Goal: Task Accomplishment & Management: Complete application form

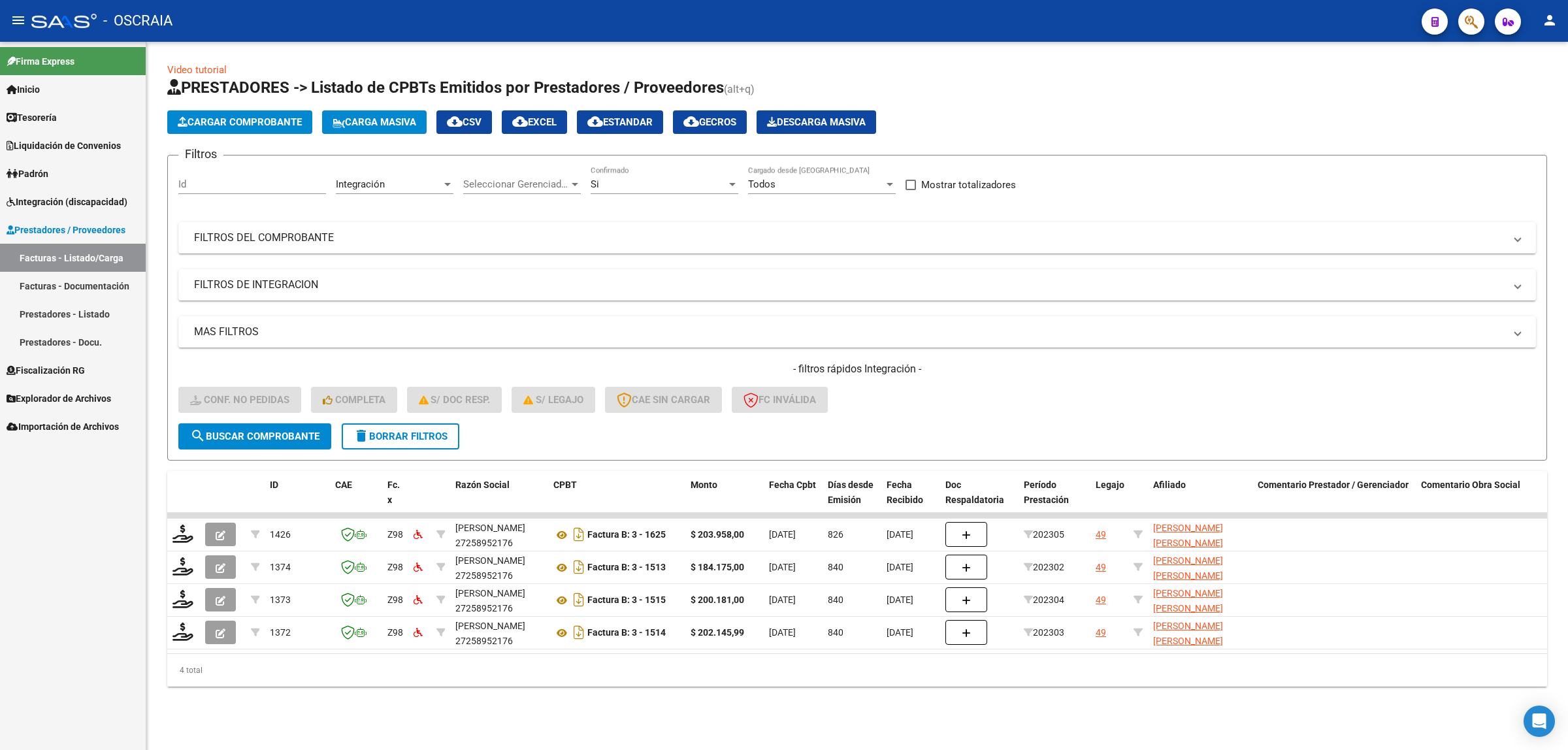
click at [264, 126] on span "Cargar Comprobante" at bounding box center [240, 122] width 124 height 12
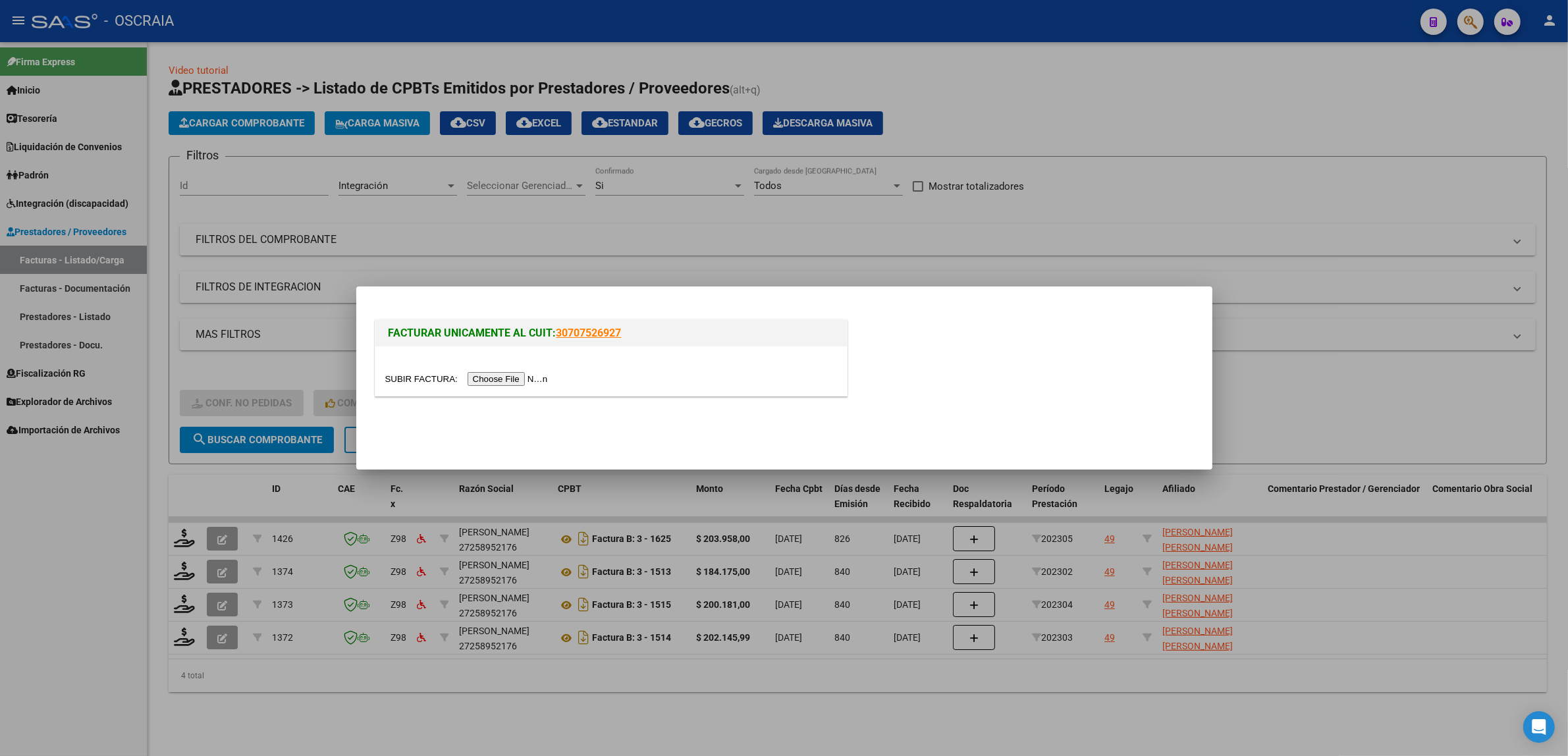
click at [495, 377] on input "file" at bounding box center [469, 379] width 167 height 14
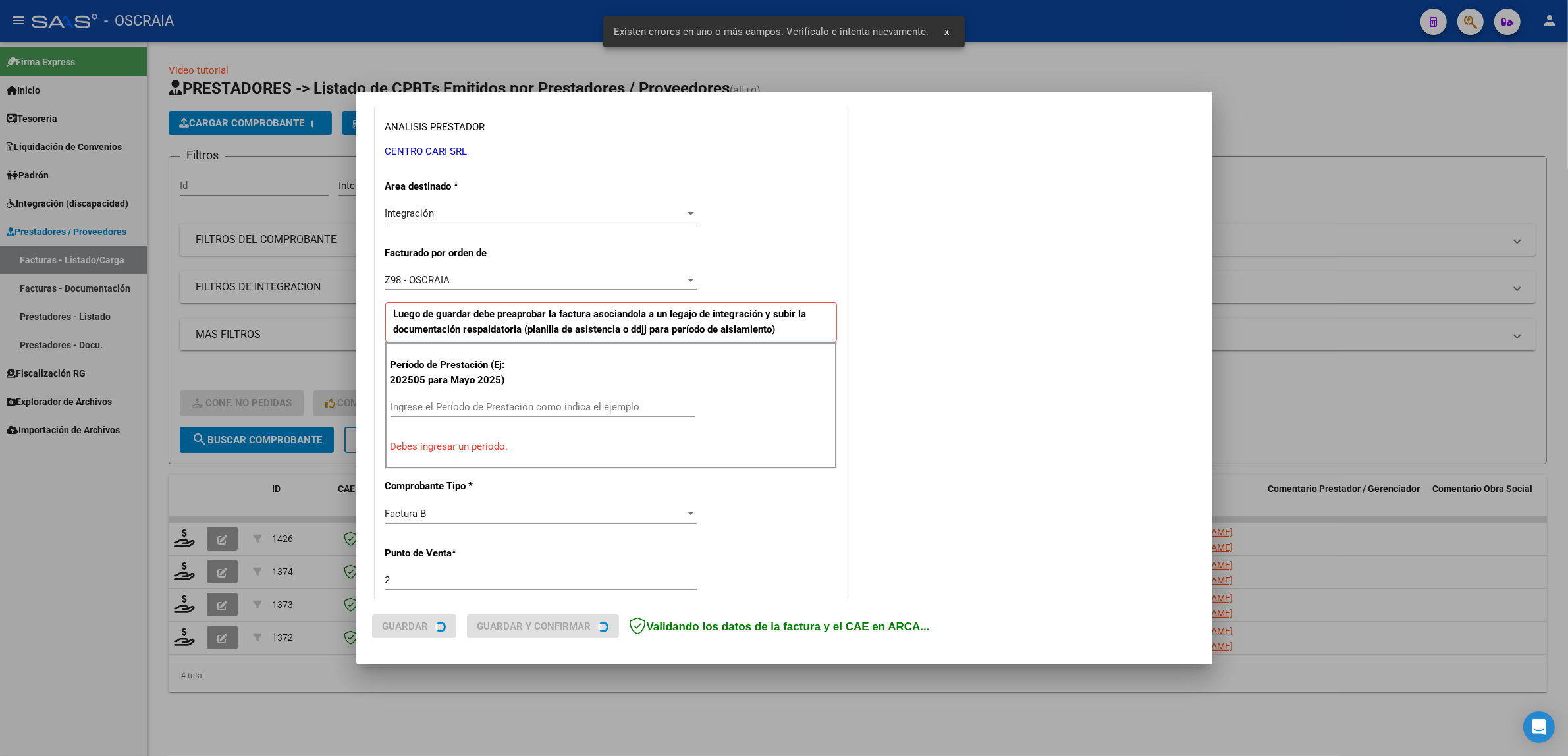
scroll to position [281, 0]
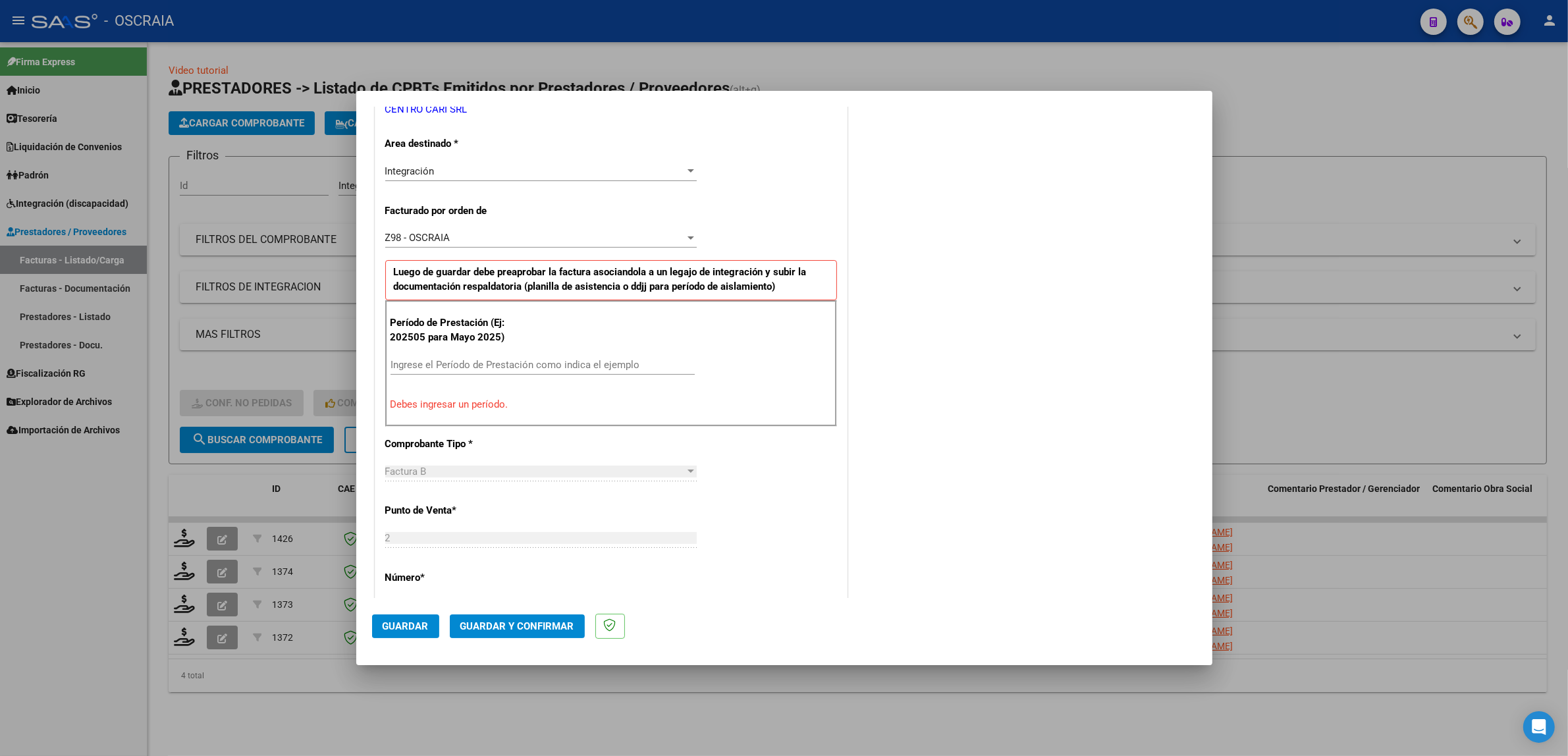
click at [440, 363] on input "Ingrese el Período de Prestación como indica el ejemplo" at bounding box center [542, 365] width 304 height 12
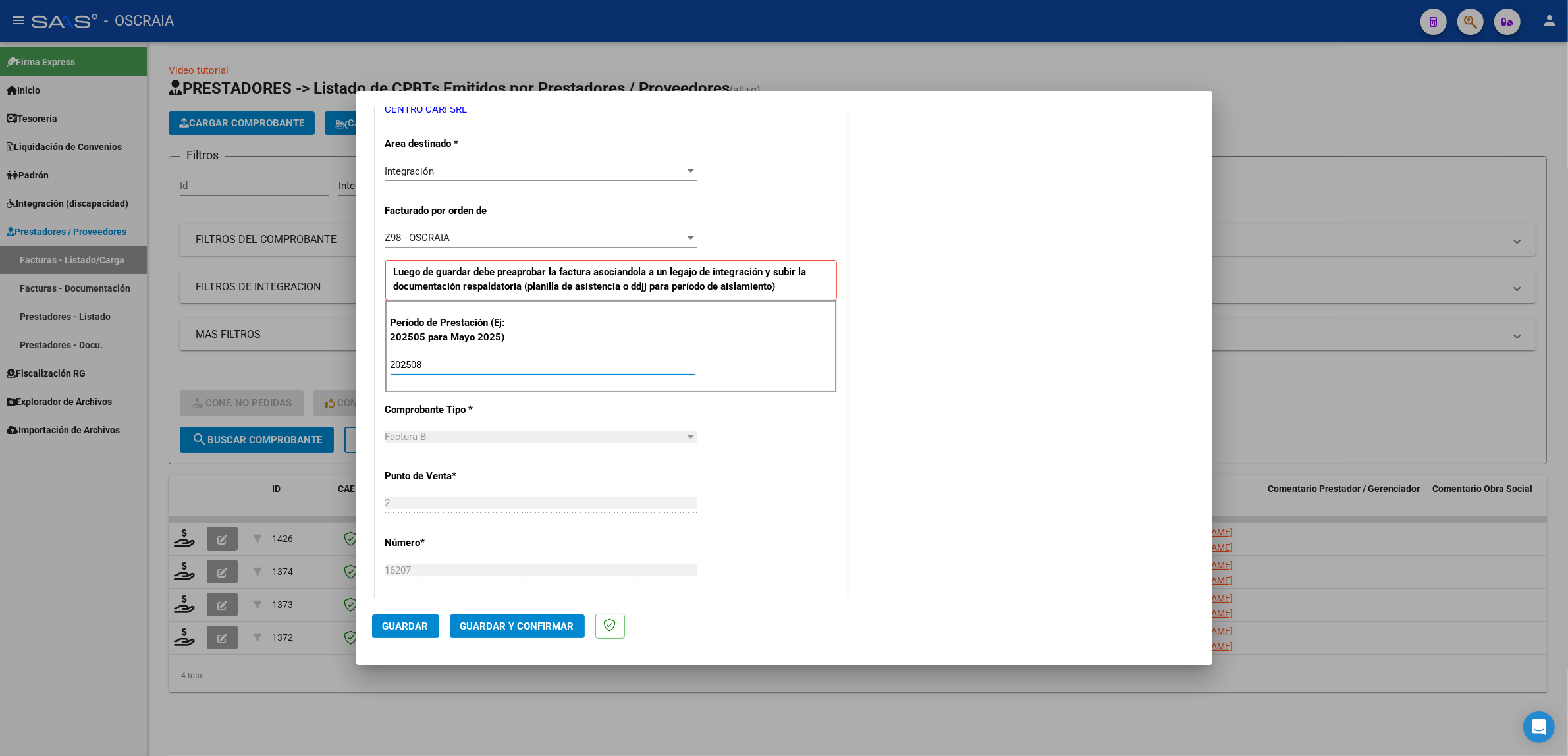
type input "202508"
click at [789, 420] on div "CUIT * 30-71025577-2 Ingresar CUIT ANALISIS PRESTADOR CENTRO CARI SRL ARCA Padr…" at bounding box center [611, 557] width 471 height 1132
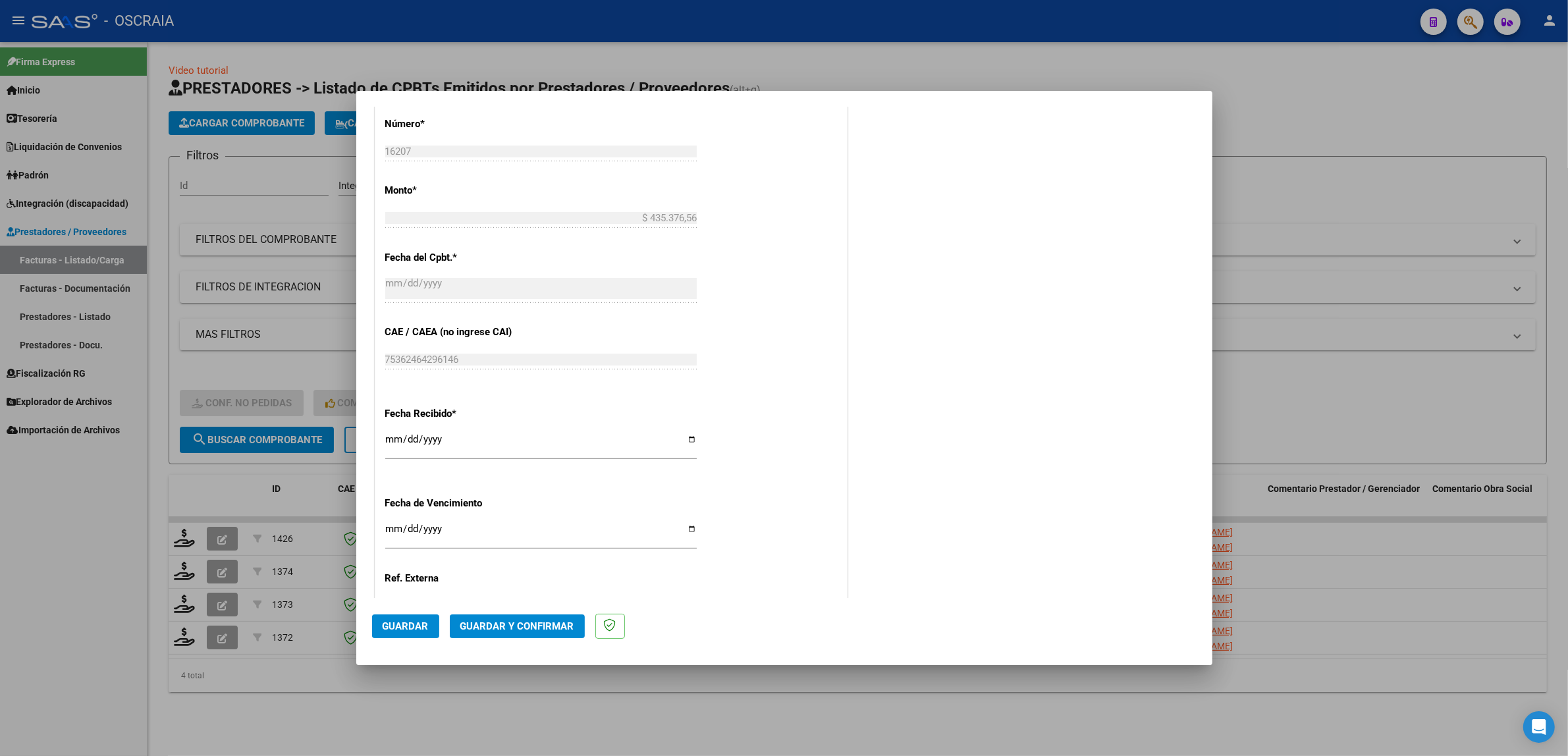
scroll to position [810, 0]
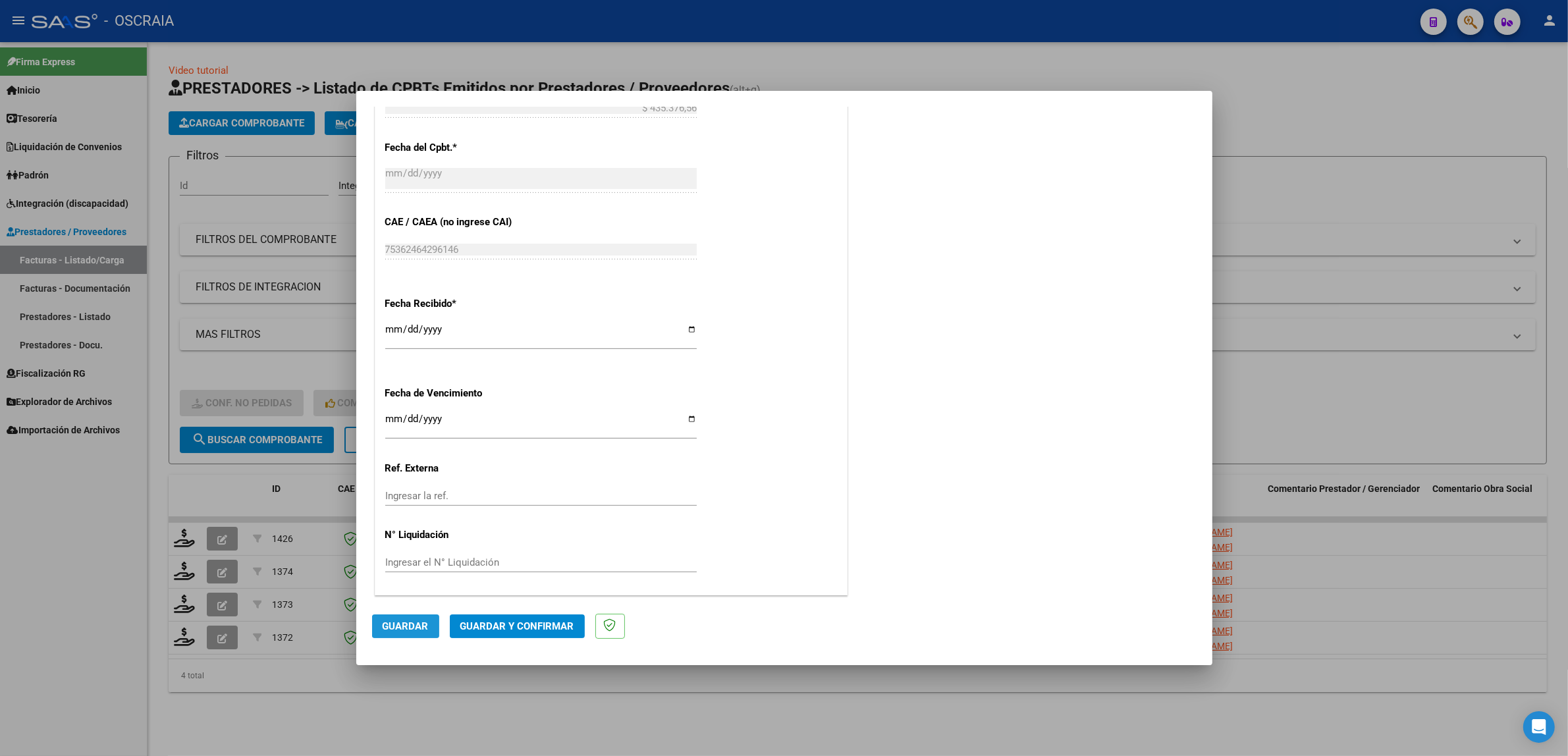
click at [416, 622] on span "Guardar" at bounding box center [405, 626] width 46 height 12
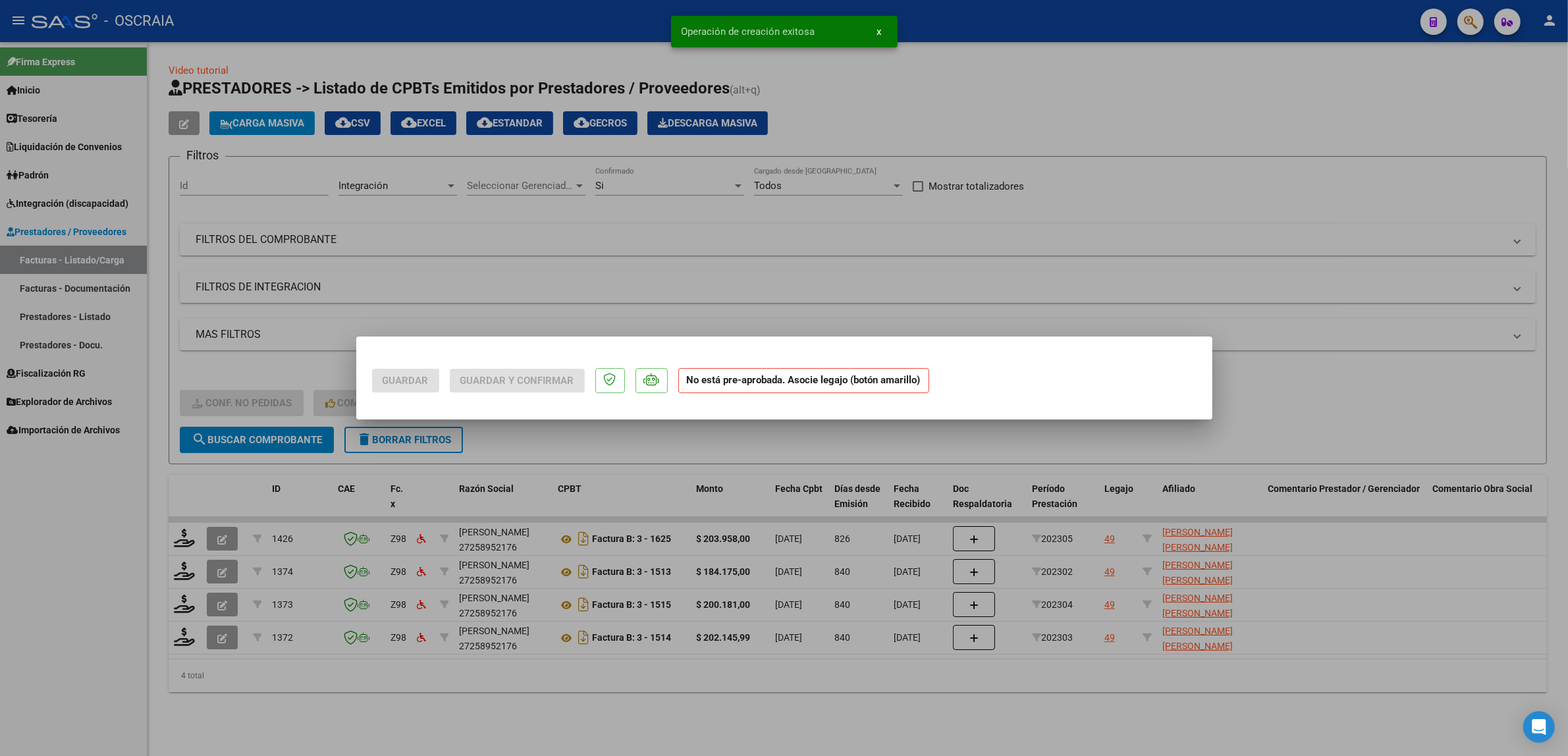
scroll to position [0, 0]
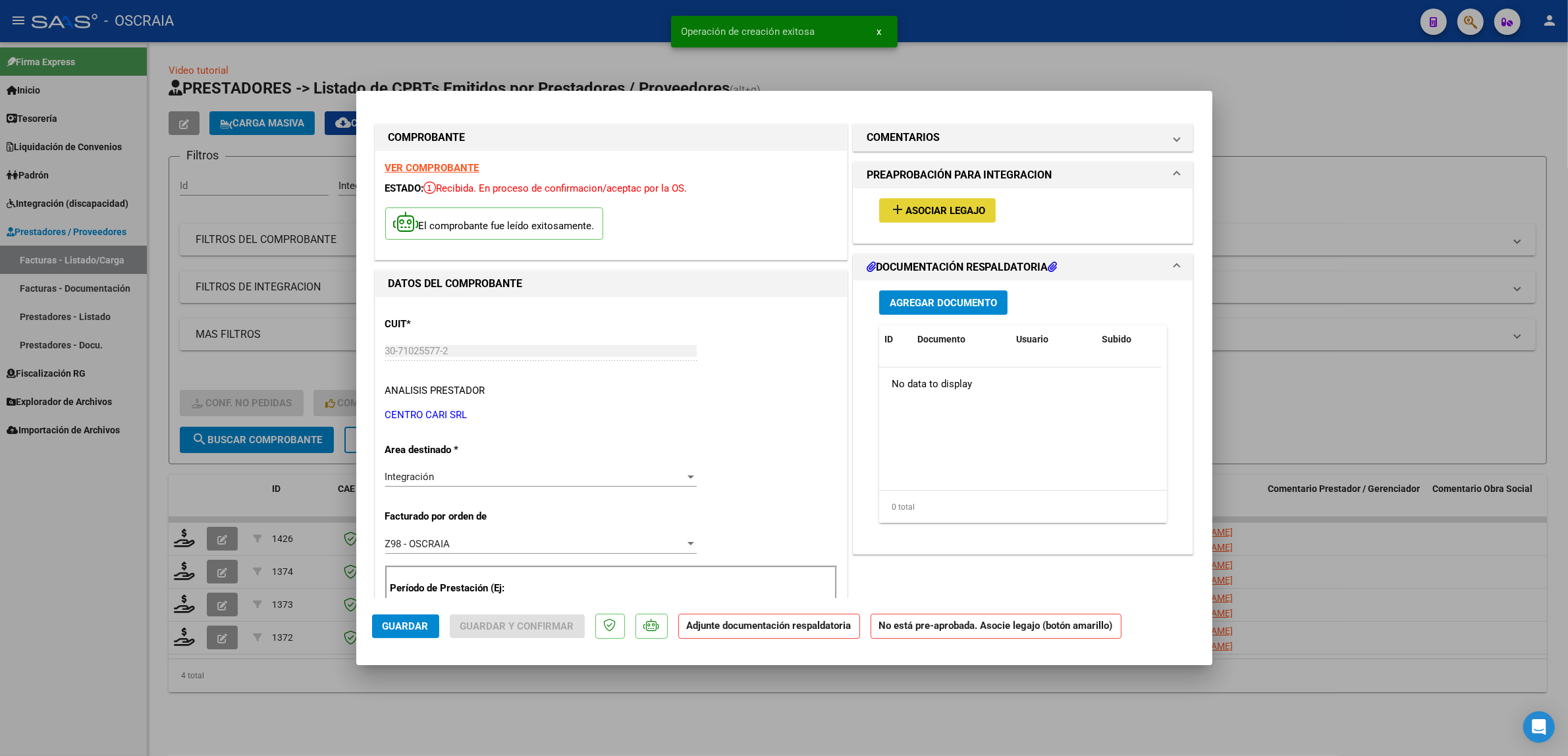
click at [905, 212] on span "Asociar Legajo" at bounding box center [945, 211] width 80 height 12
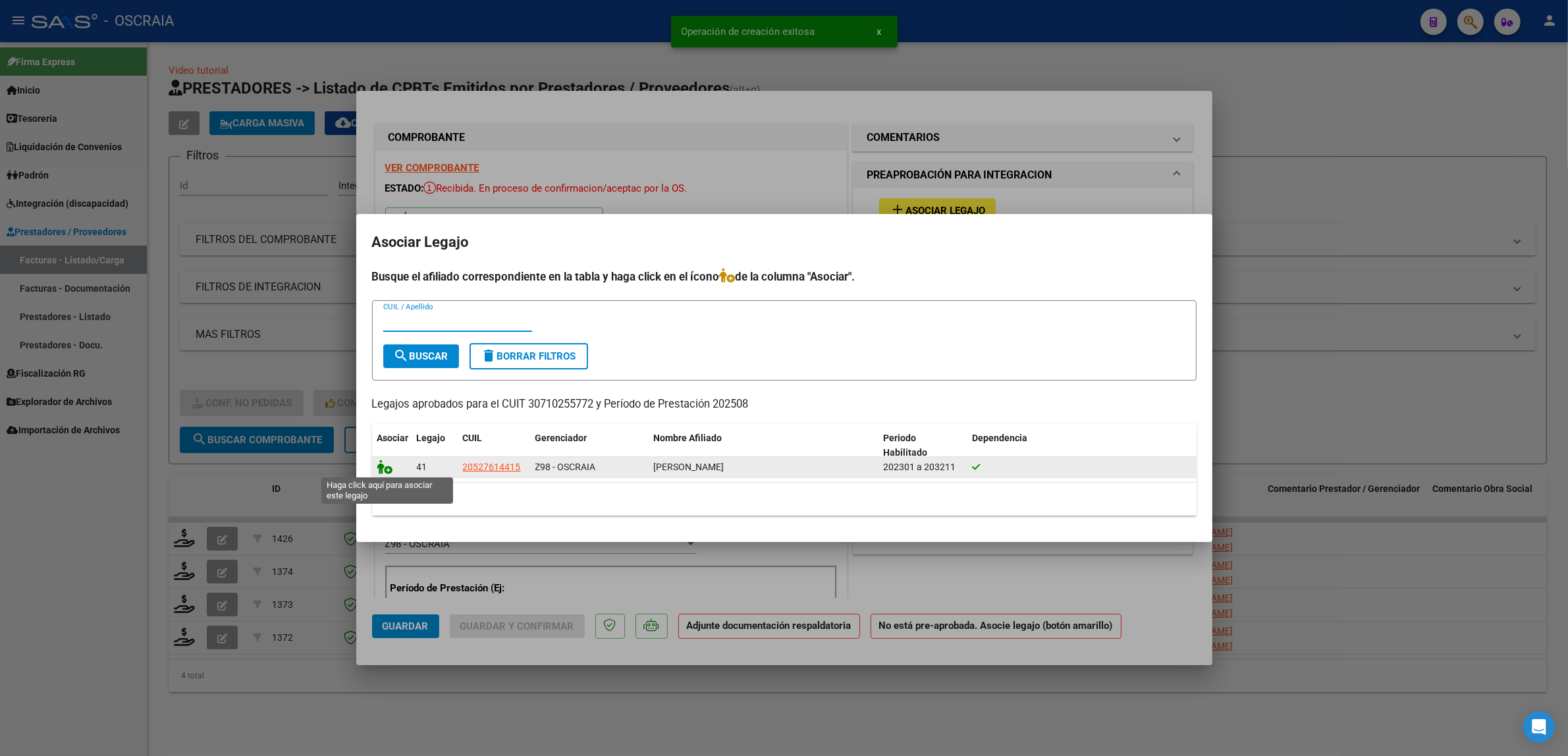
click at [388, 472] on icon at bounding box center [385, 466] width 16 height 14
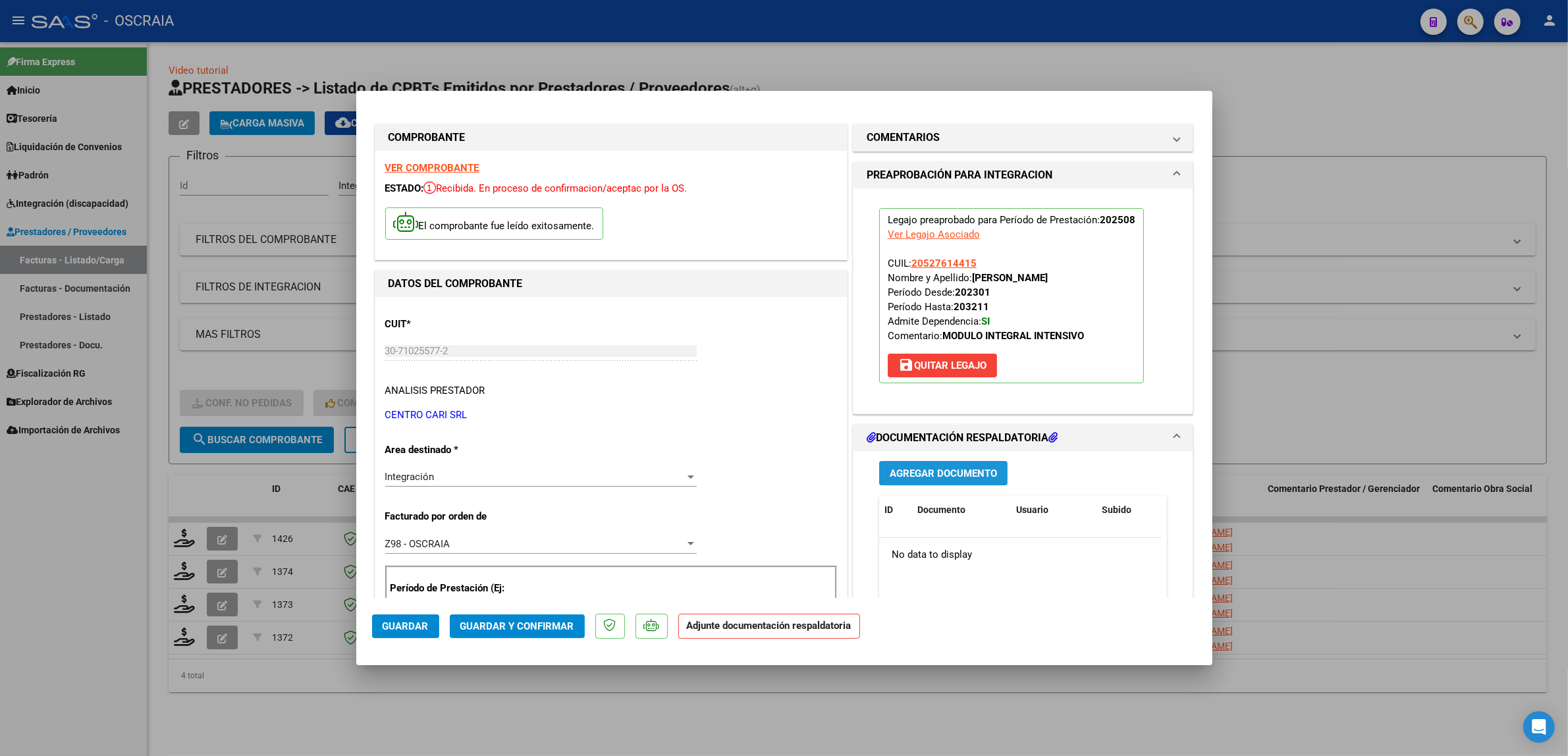
click at [905, 473] on span "Agregar Documento" at bounding box center [943, 473] width 107 height 12
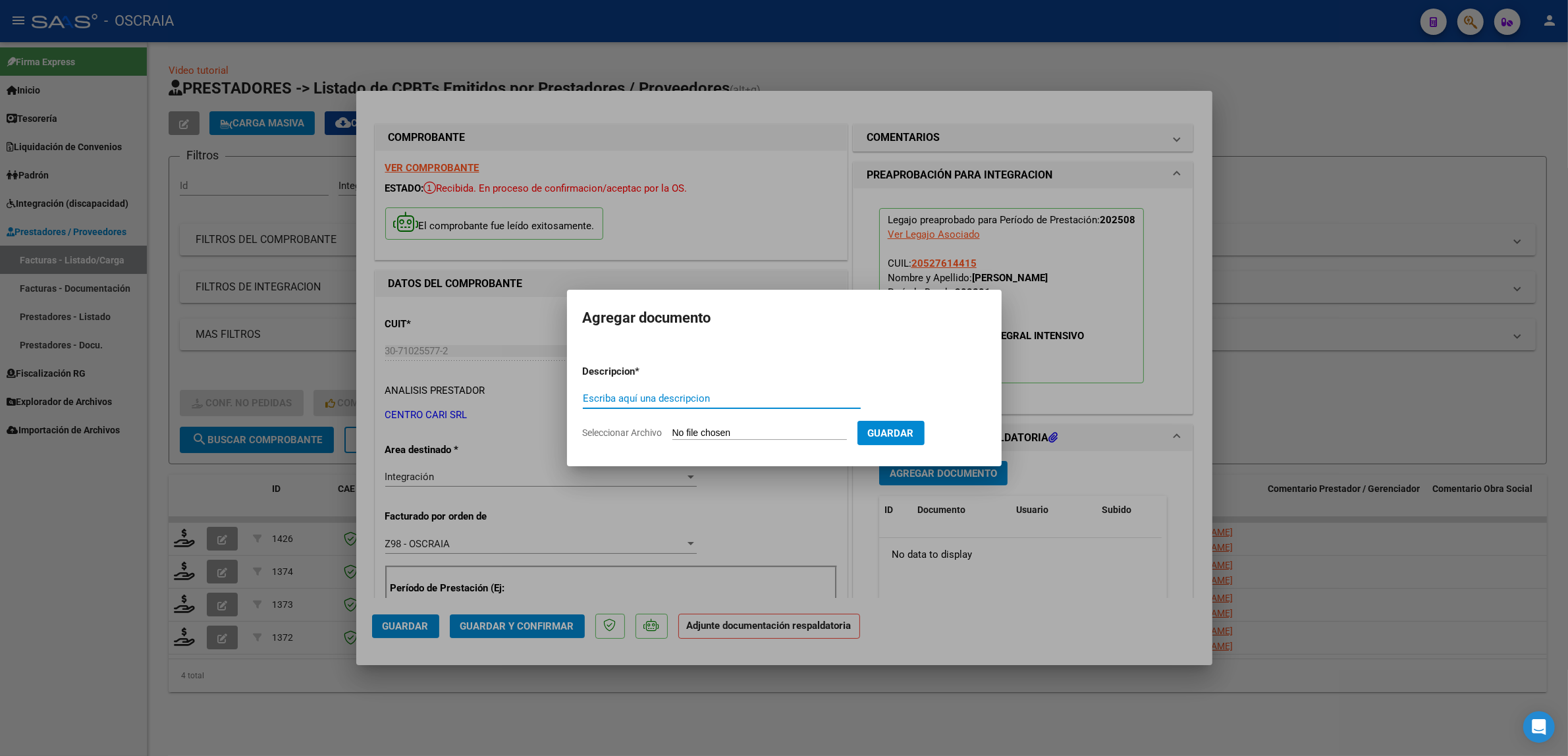
click at [747, 403] on input "Escriba aquí una descripcion" at bounding box center [722, 398] width 278 height 12
type input "PLANILLA DE ASISTENCIA"
click at [781, 432] on input "Seleccionar Archivo" at bounding box center [759, 433] width 175 height 12
type input "C:\fakepath\08-2025 CENTRO CARI SRL FC16207 MODULO INTEGRAL INTENSIVO [PERSON_N…"
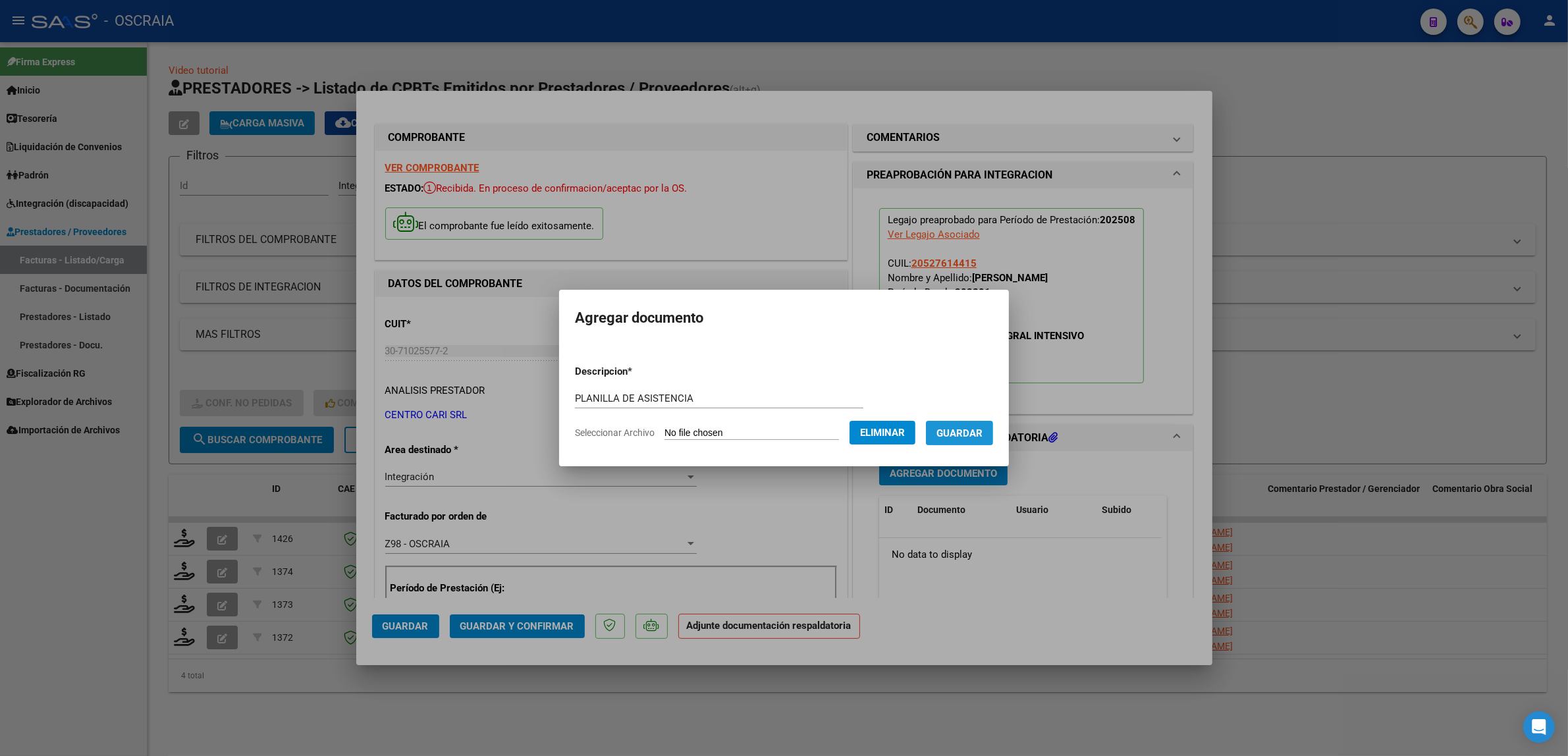
click at [952, 438] on span "Guardar" at bounding box center [958, 433] width 46 height 12
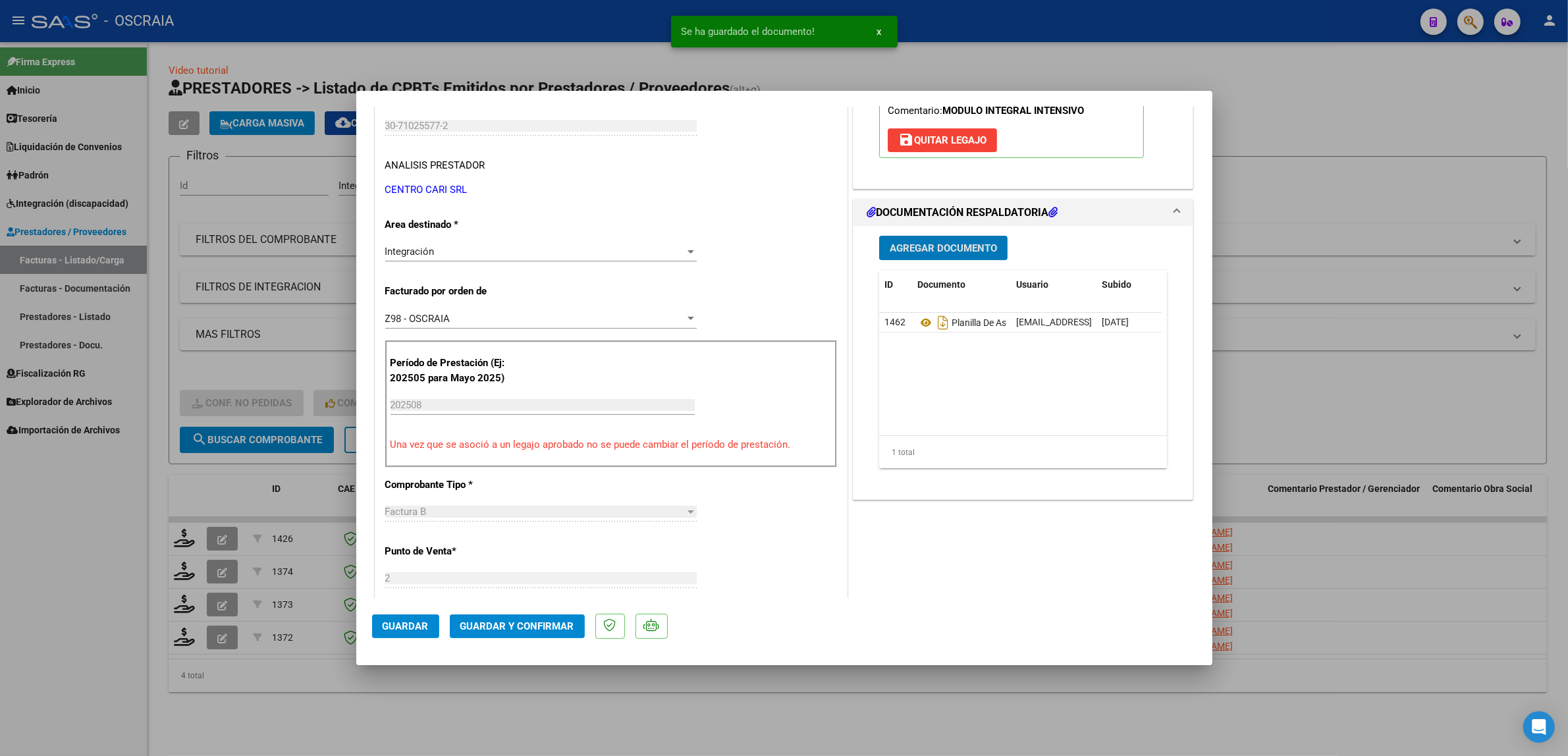
scroll to position [246, 0]
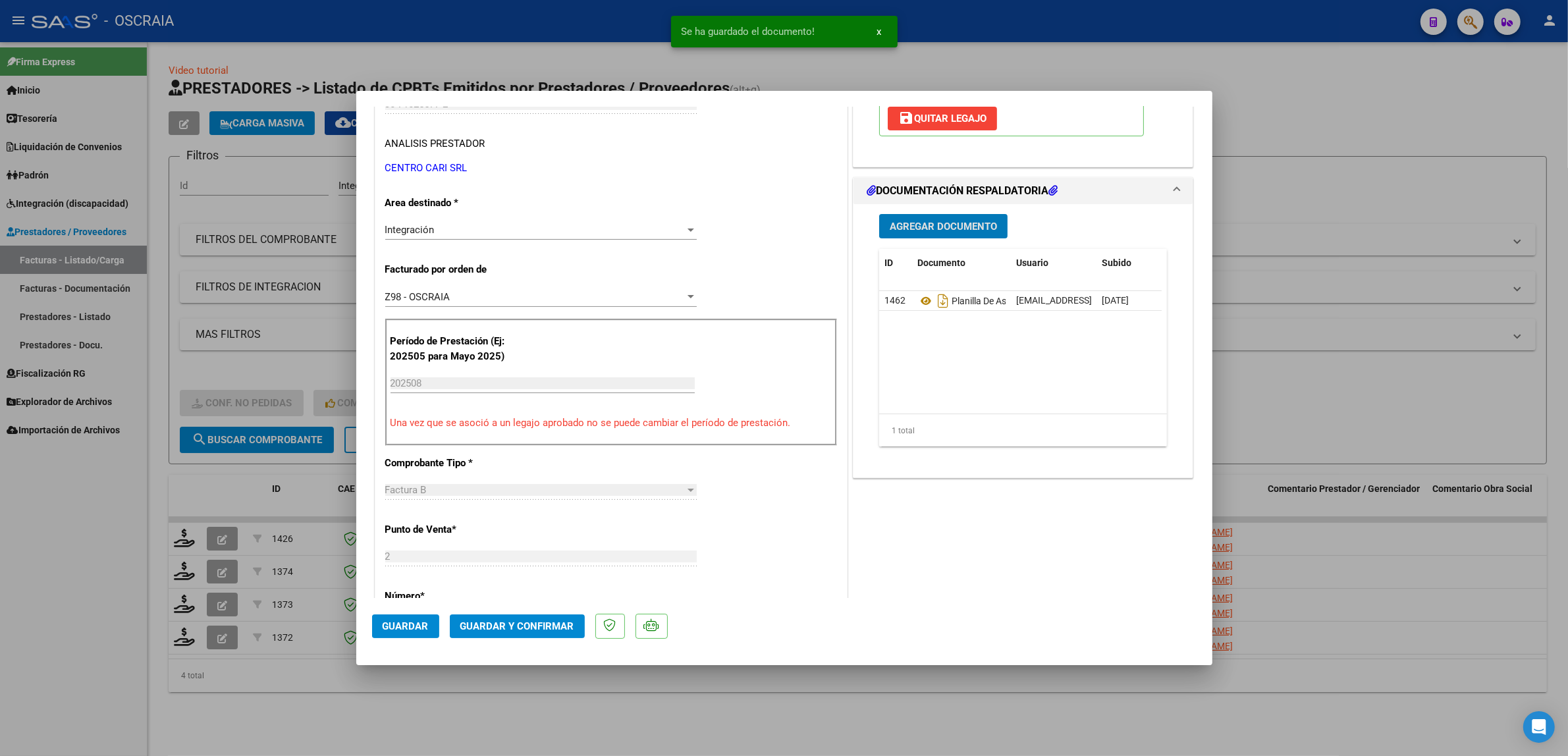
click at [540, 614] on button "Guardar y Confirmar" at bounding box center [517, 626] width 135 height 23
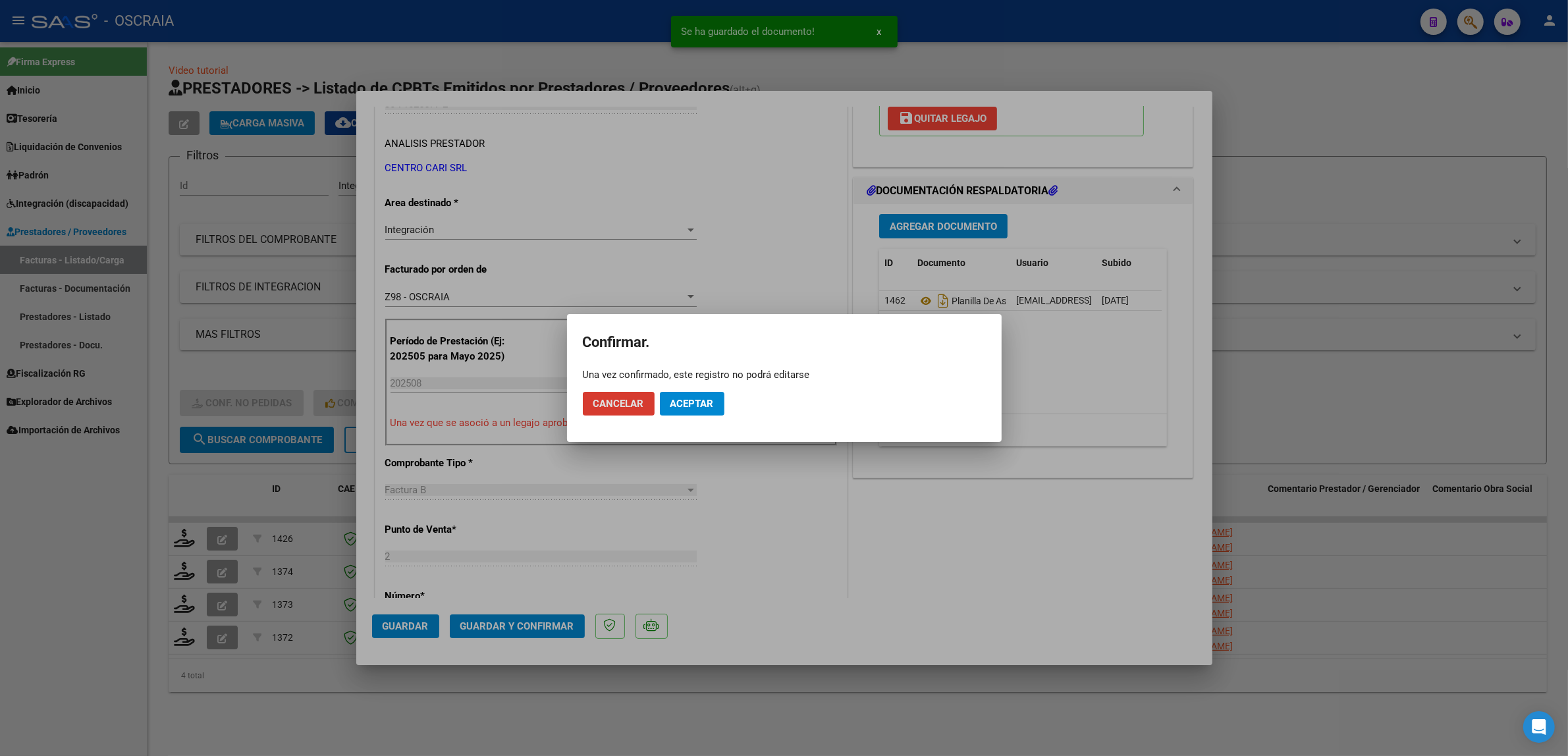
click at [702, 392] on button "Aceptar" at bounding box center [691, 403] width 64 height 23
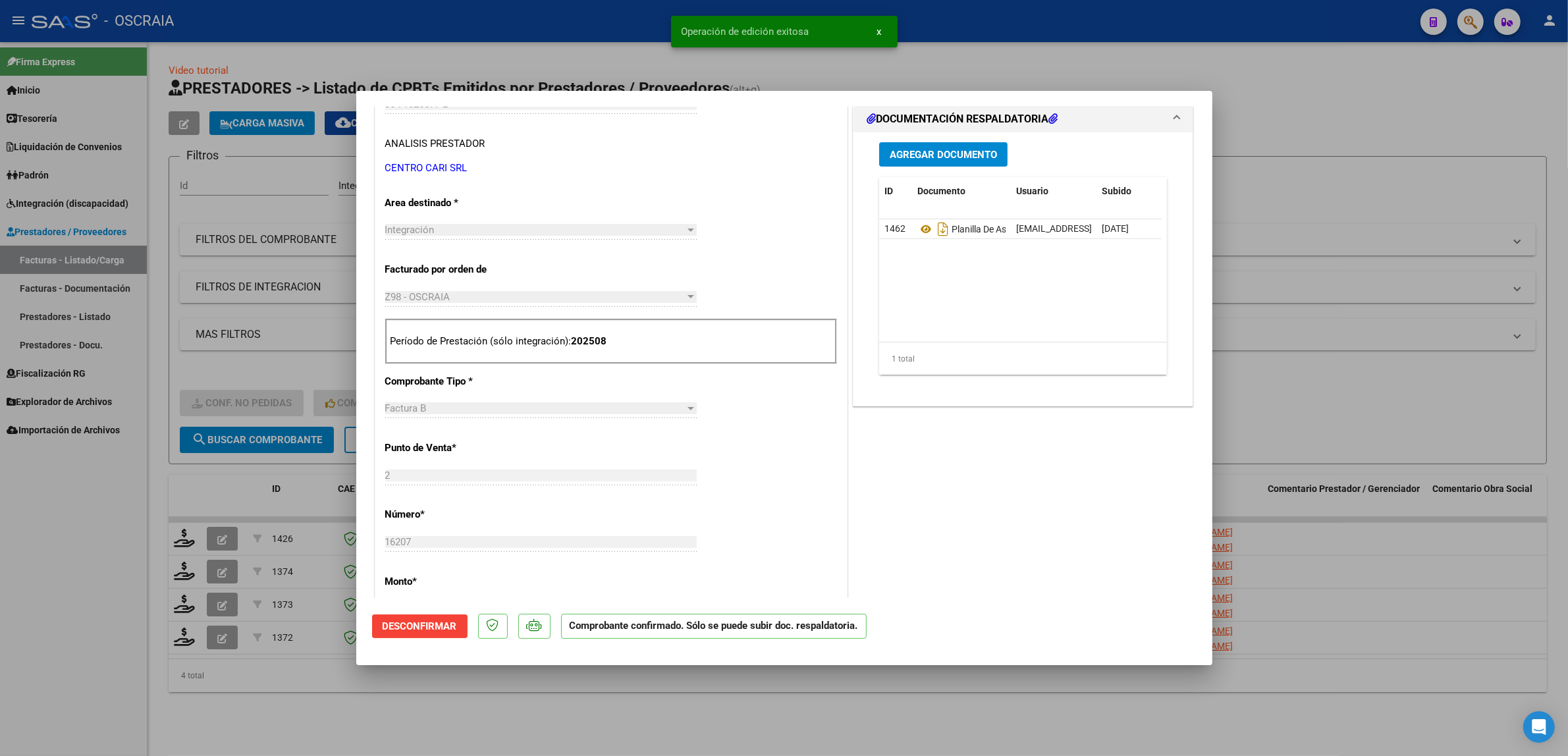
click at [1285, 271] on div at bounding box center [784, 378] width 1568 height 756
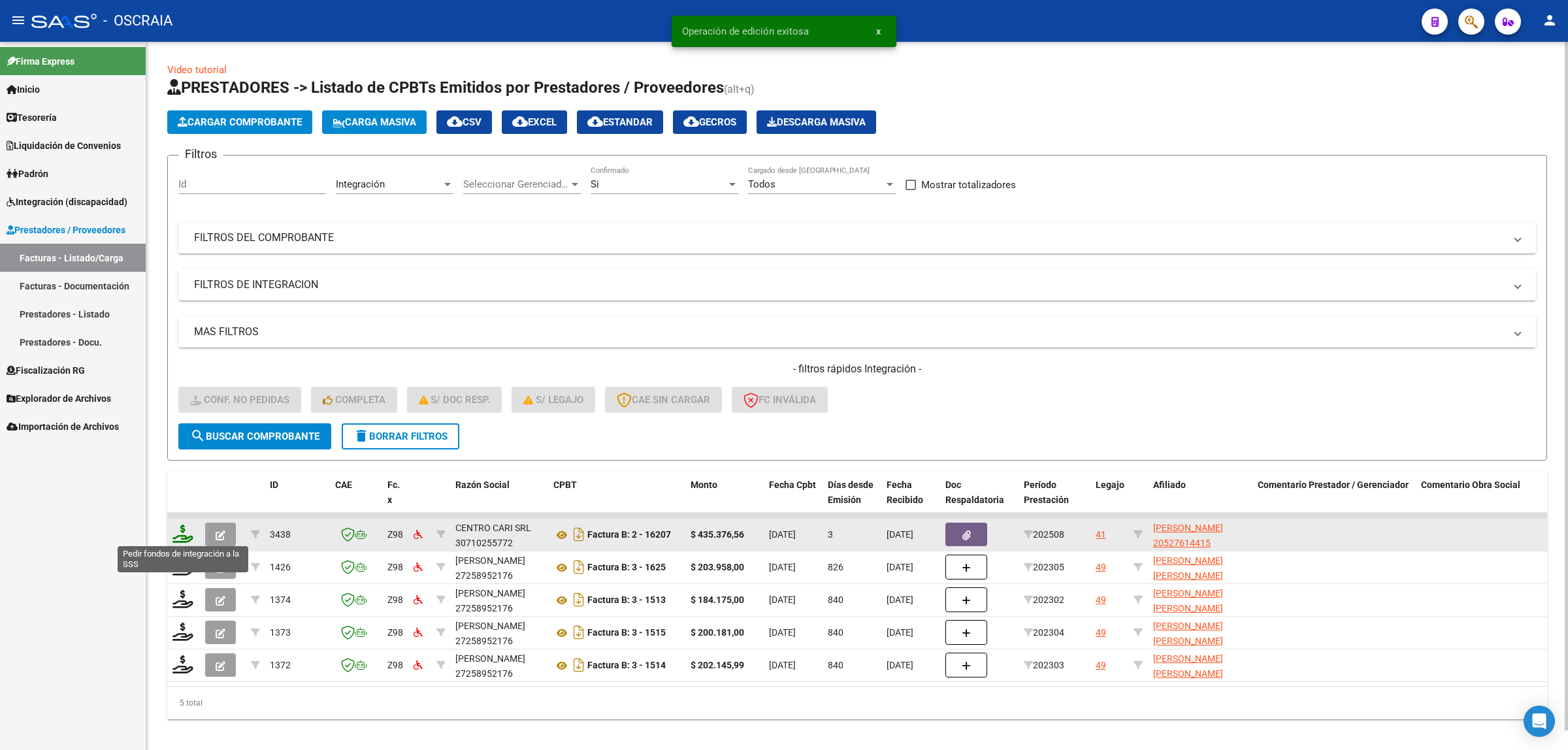
click at [183, 529] on icon at bounding box center [183, 534] width 21 height 18
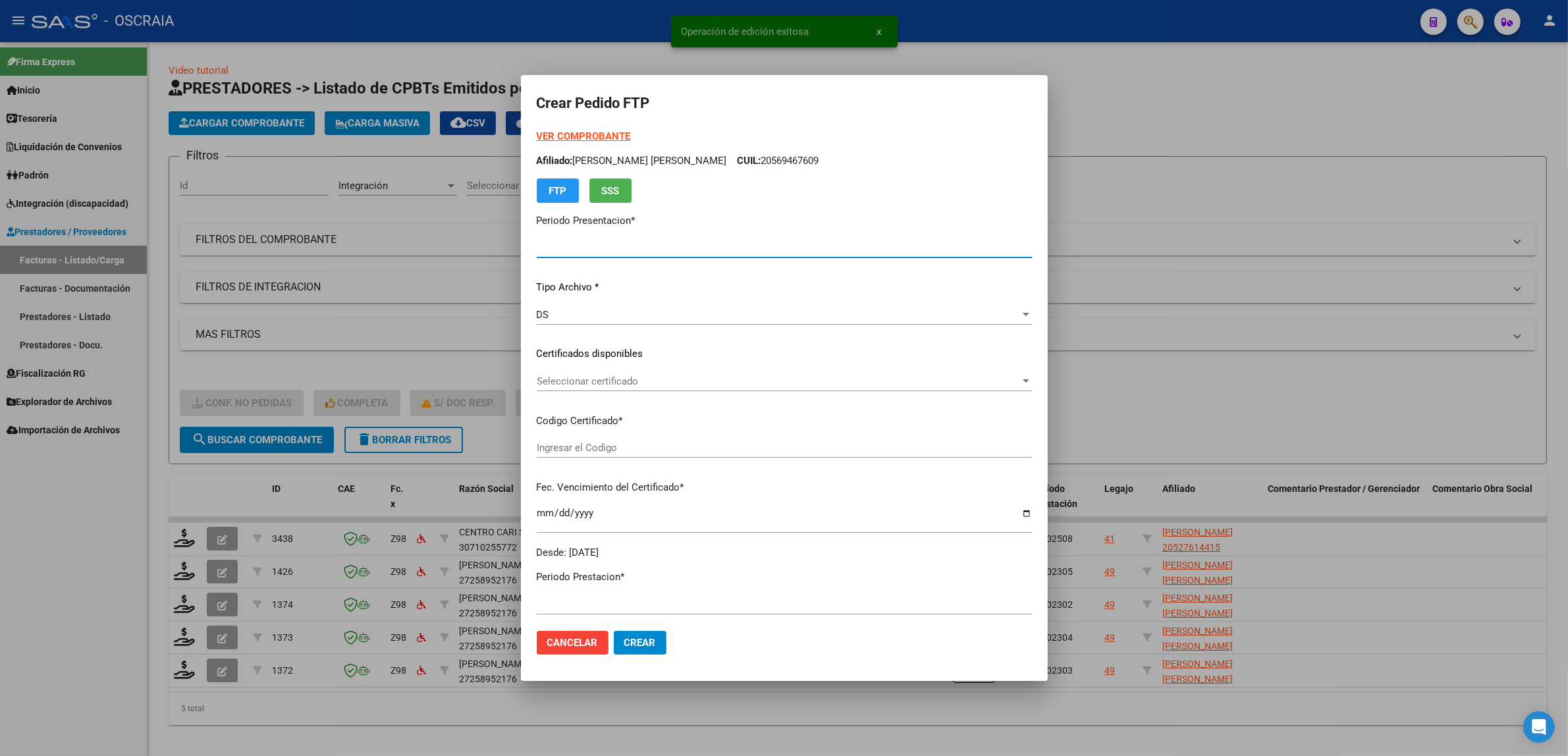
type input "202508"
type input "$ 435.376,56"
type input "ARG02000527614412022110320321103CBA536"
type input "[DATE]"
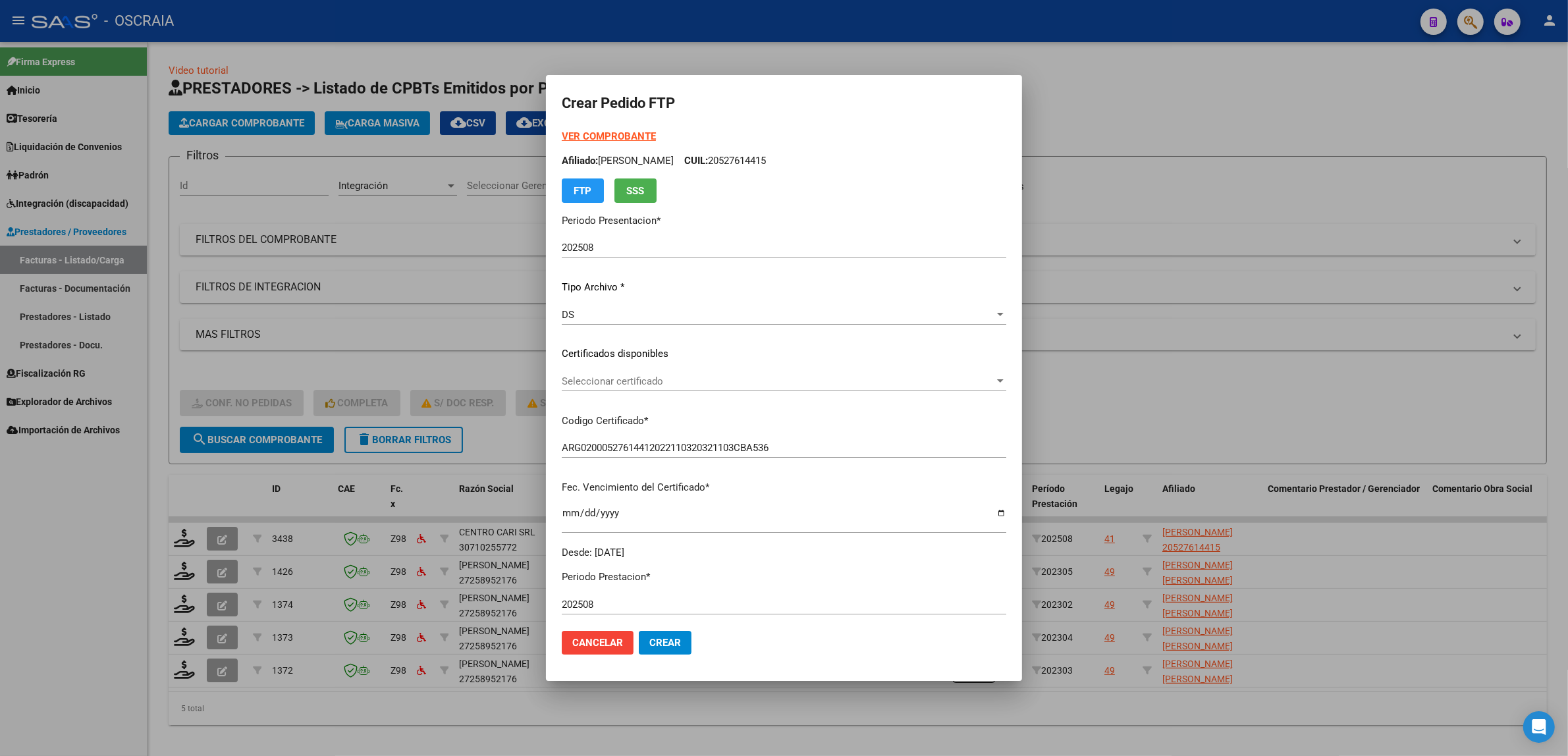
click at [660, 401] on div "Seleccionar certificado Seleccionar certificado" at bounding box center [784, 387] width 445 height 32
click at [663, 379] on span "Seleccionar certificado" at bounding box center [777, 381] width 432 height 12
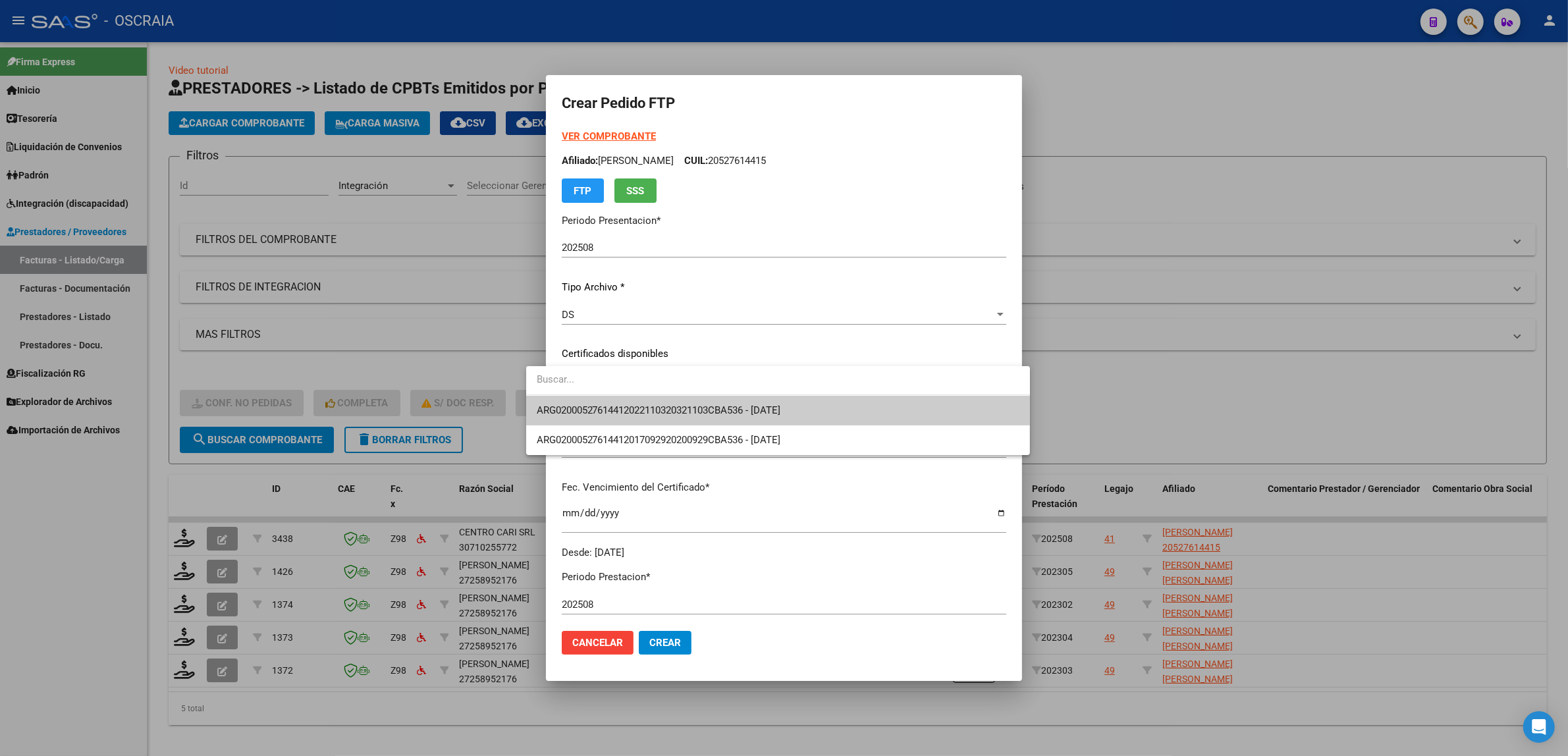
click at [708, 420] on span "ARG02000527614412022110320321103CBA536 - [DATE]" at bounding box center [778, 410] width 483 height 30
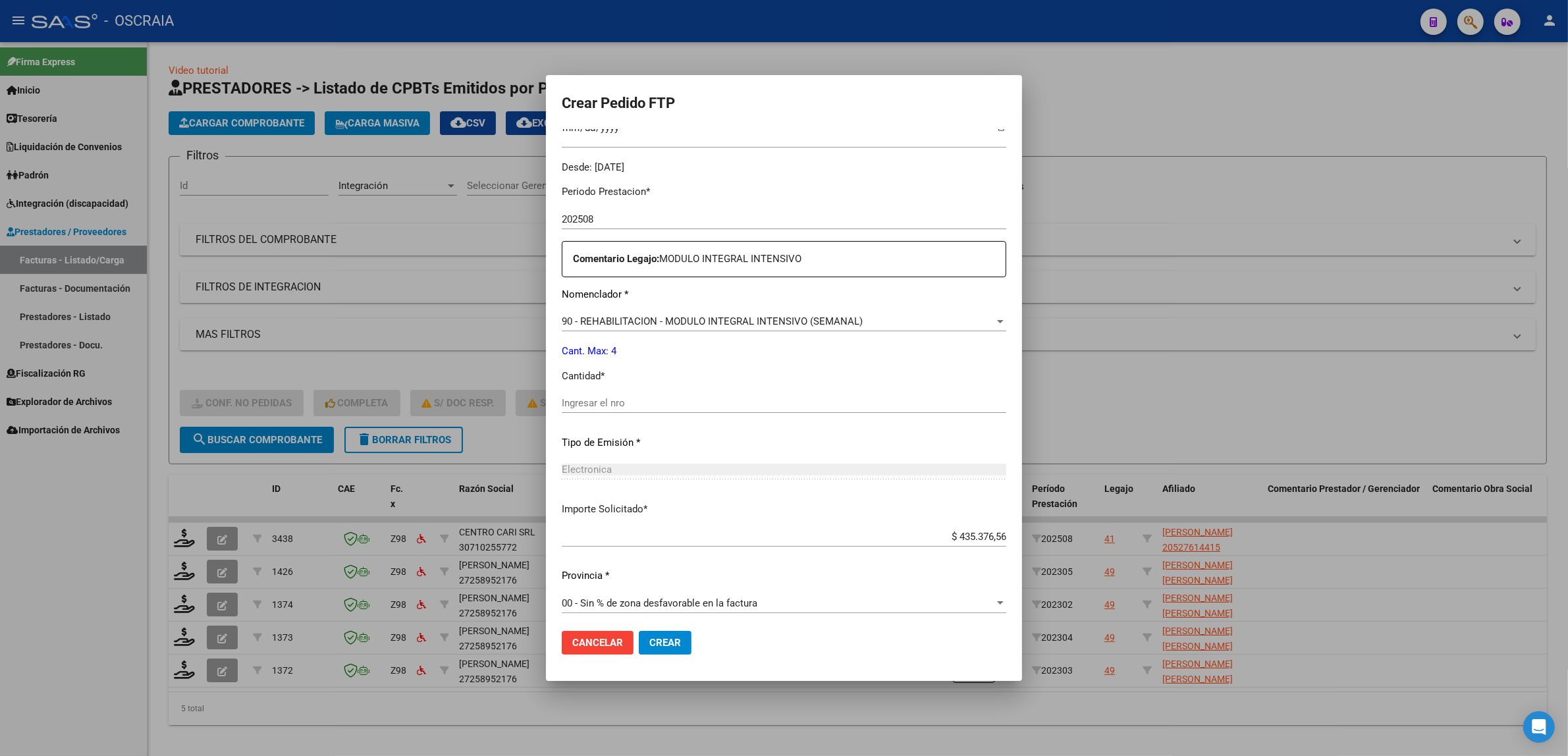
scroll to position [390, 0]
click at [682, 396] on input "Ingresar el nro" at bounding box center [784, 398] width 445 height 12
type input "4"
click at [639, 630] on button "Crear" at bounding box center [665, 642] width 52 height 23
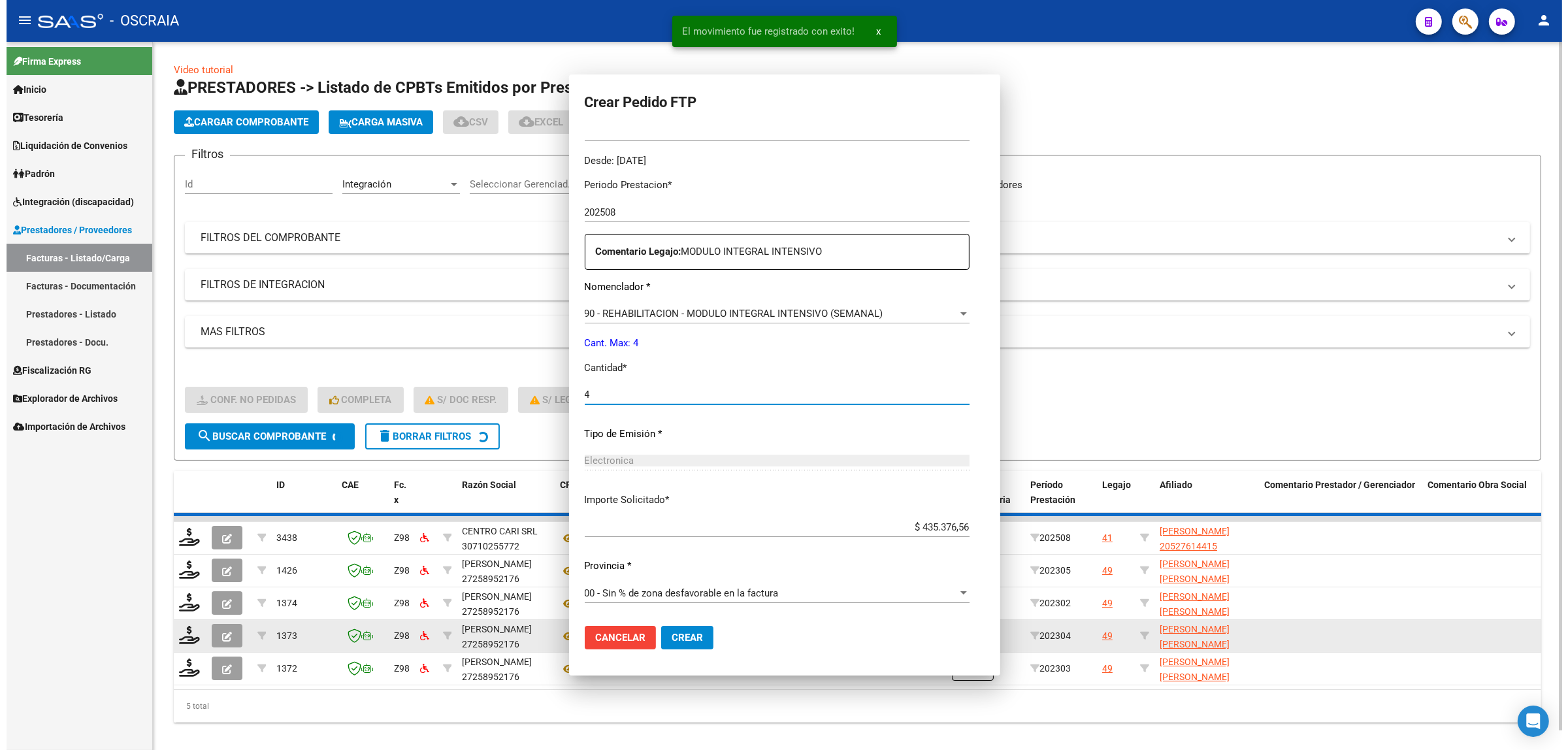
scroll to position [314, 0]
